Goal: Download file/media

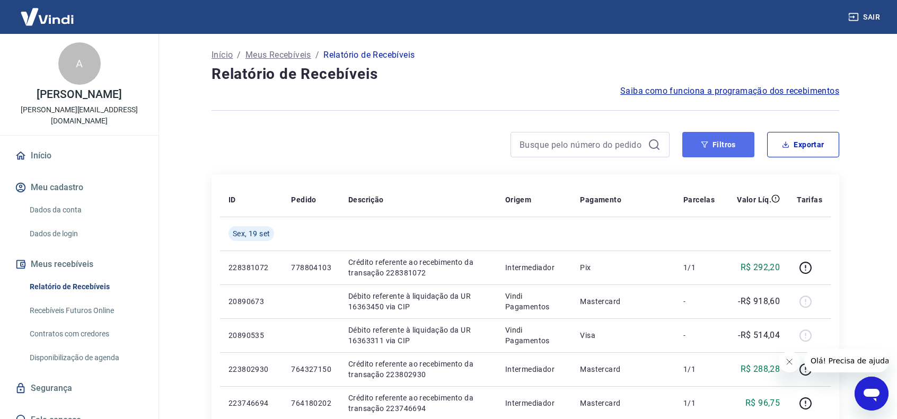
click at [718, 145] on button "Filtros" at bounding box center [718, 144] width 72 height 25
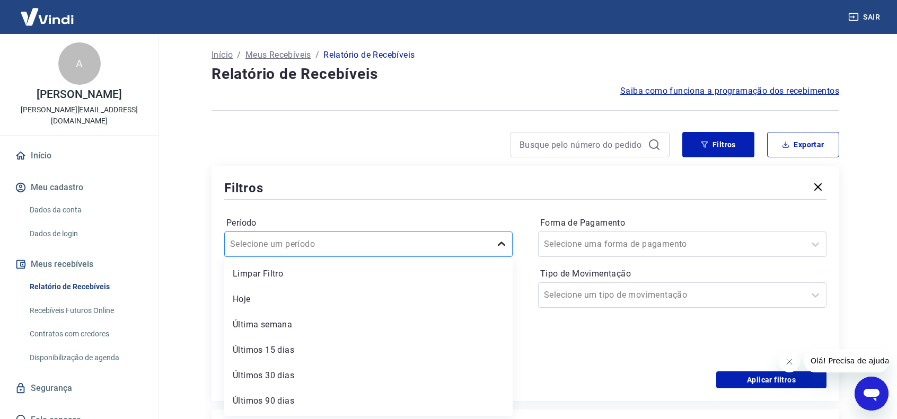
click at [502, 246] on icon at bounding box center [501, 244] width 13 height 13
click at [299, 351] on div "Últimos 15 dias" at bounding box center [368, 350] width 288 height 21
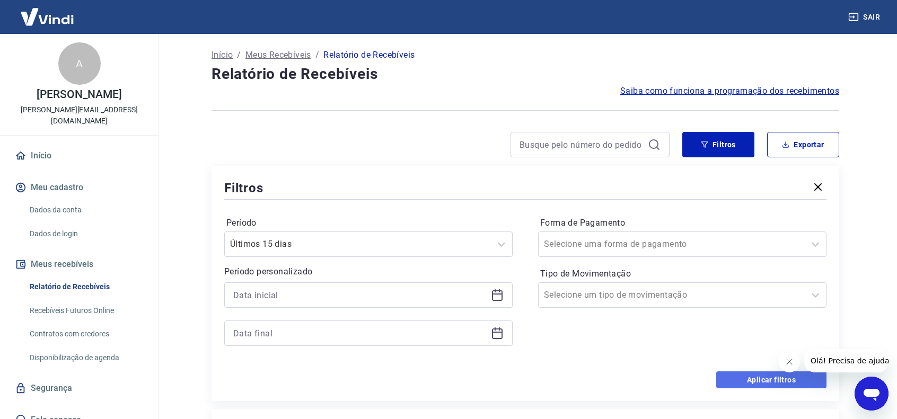
click at [765, 380] on button "Aplicar filtros" at bounding box center [771, 379] width 110 height 17
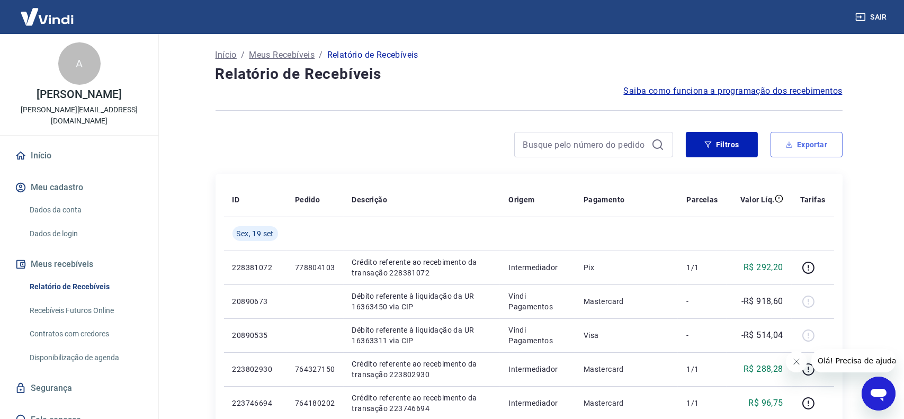
click at [816, 146] on button "Exportar" at bounding box center [807, 144] width 72 height 25
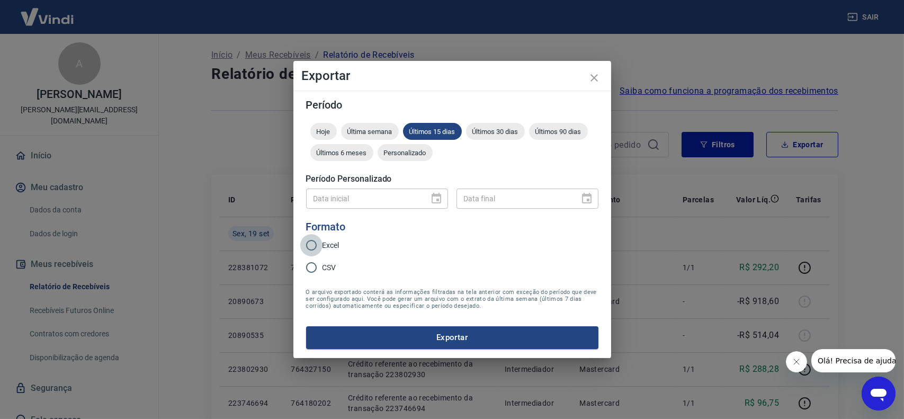
click at [321, 247] on input "Excel" at bounding box center [311, 245] width 22 height 22
radio input "true"
click at [325, 268] on span "CSV" at bounding box center [330, 267] width 14 height 11
click at [323, 268] on input "CSV" at bounding box center [311, 267] width 22 height 22
radio input "true"
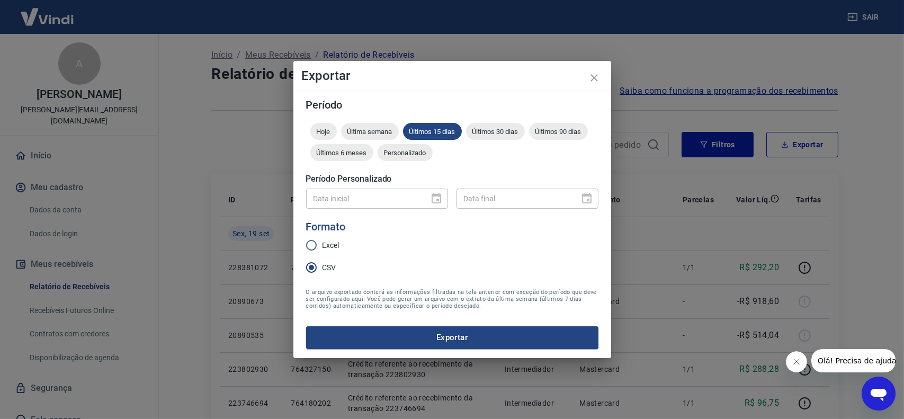
click at [322, 246] on input "Excel" at bounding box center [311, 245] width 22 height 22
radio input "true"
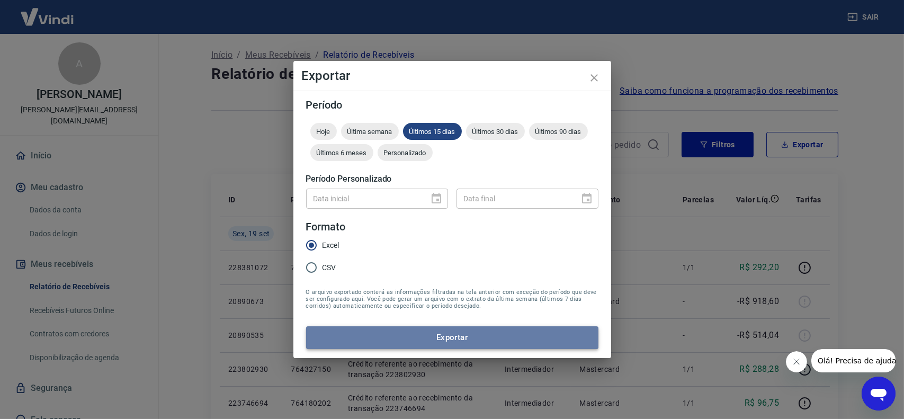
click at [463, 344] on button "Exportar" at bounding box center [452, 337] width 292 height 22
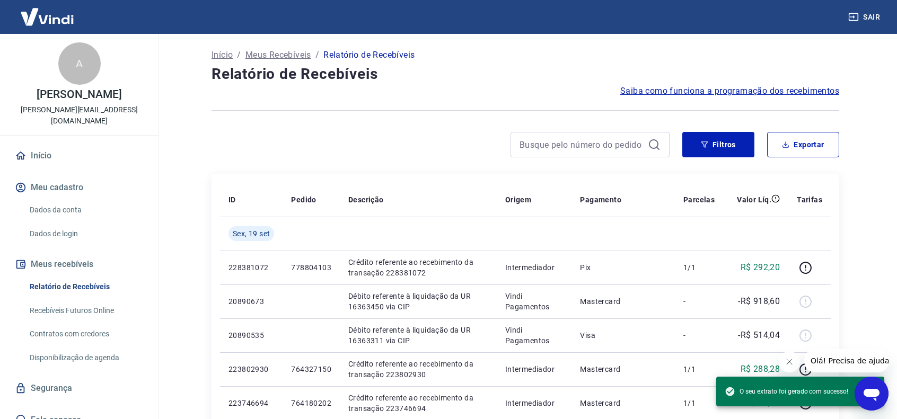
click at [865, 21] on button "Sair" at bounding box center [865, 17] width 38 height 20
